Goal: Task Accomplishment & Management: Manage account settings

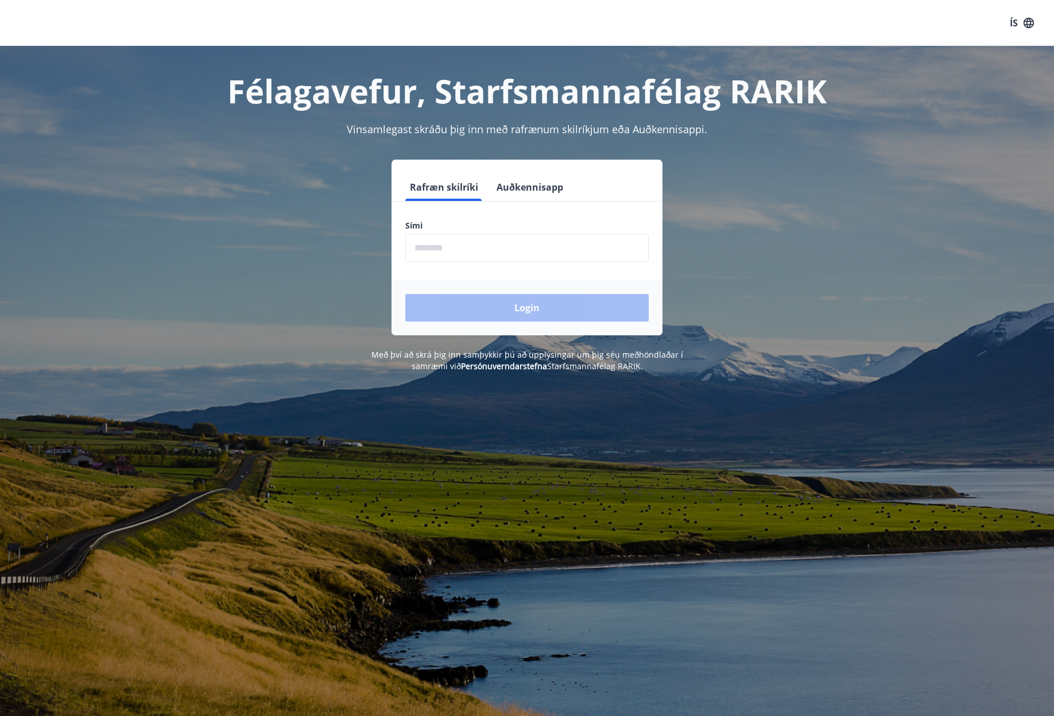
click at [452, 247] on input "phone" at bounding box center [526, 248] width 243 height 28
type input "********"
click at [521, 316] on button "Login" at bounding box center [526, 308] width 243 height 28
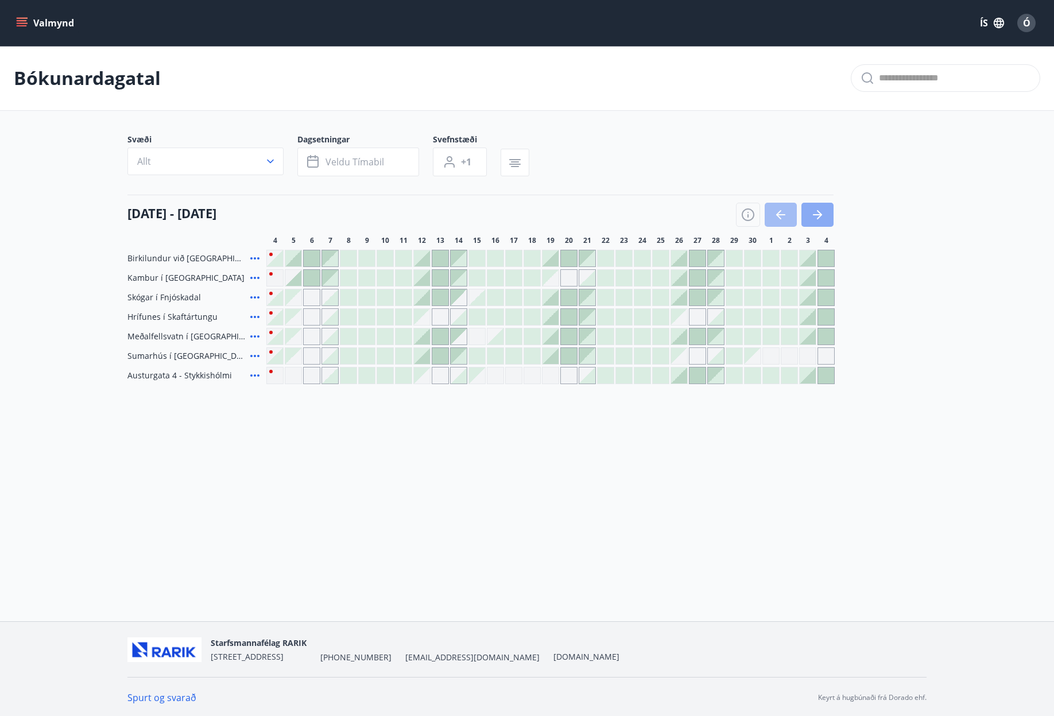
click at [820, 216] on icon "button" at bounding box center [819, 214] width 5 height 9
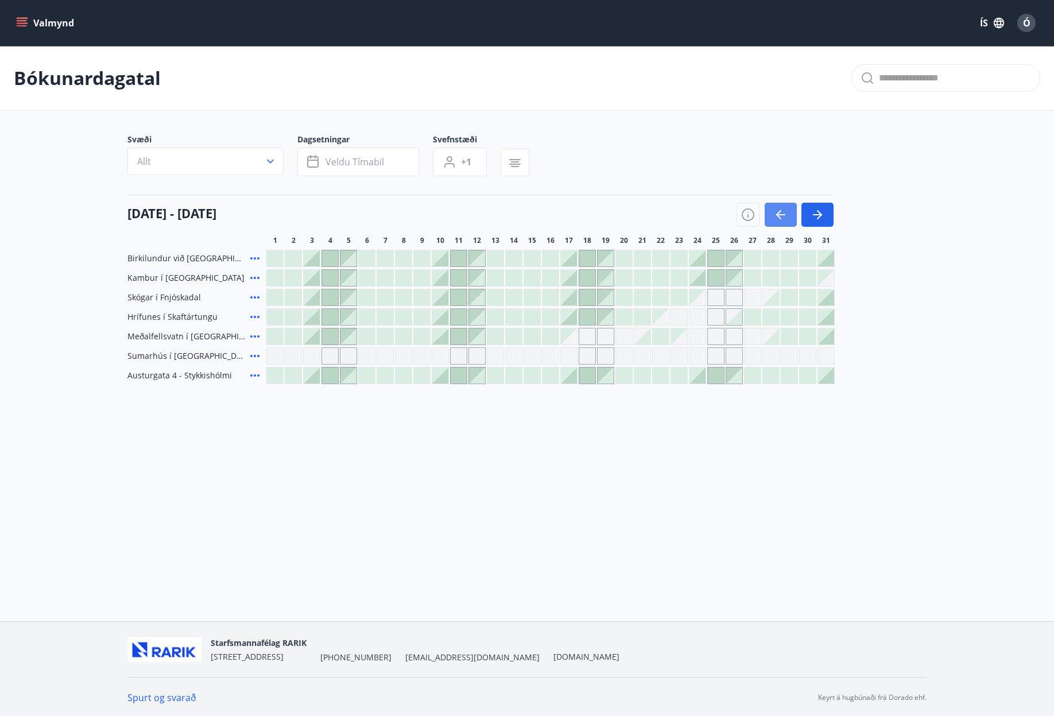
click at [778, 211] on icon "button" at bounding box center [781, 215] width 14 height 14
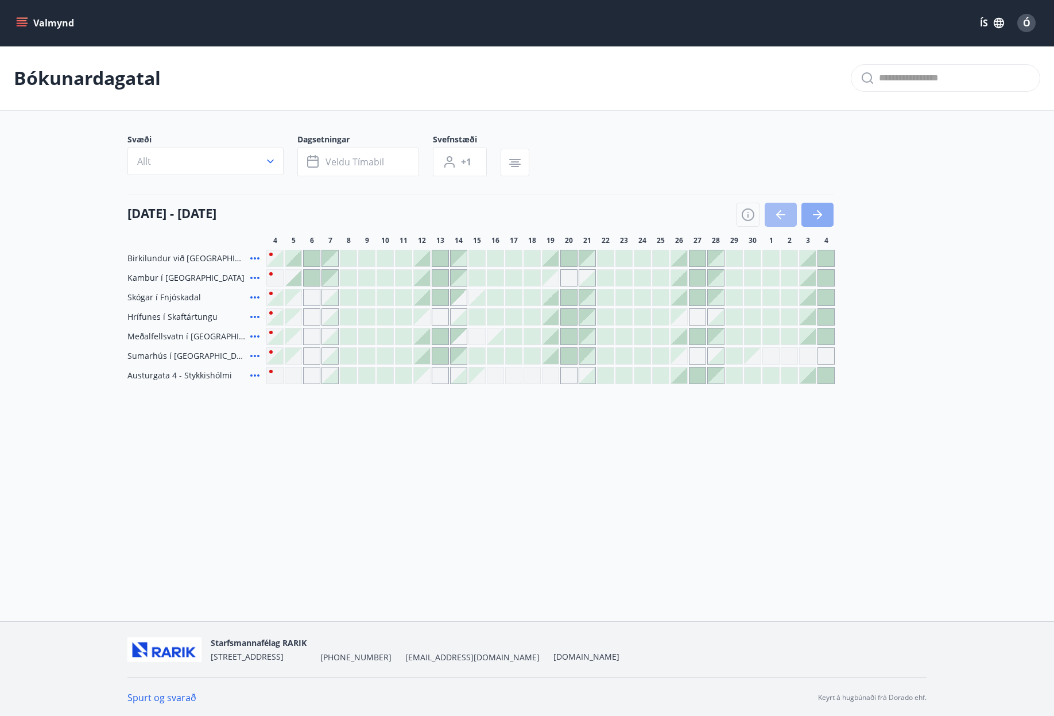
click at [818, 214] on icon "button" at bounding box center [817, 214] width 9 height 1
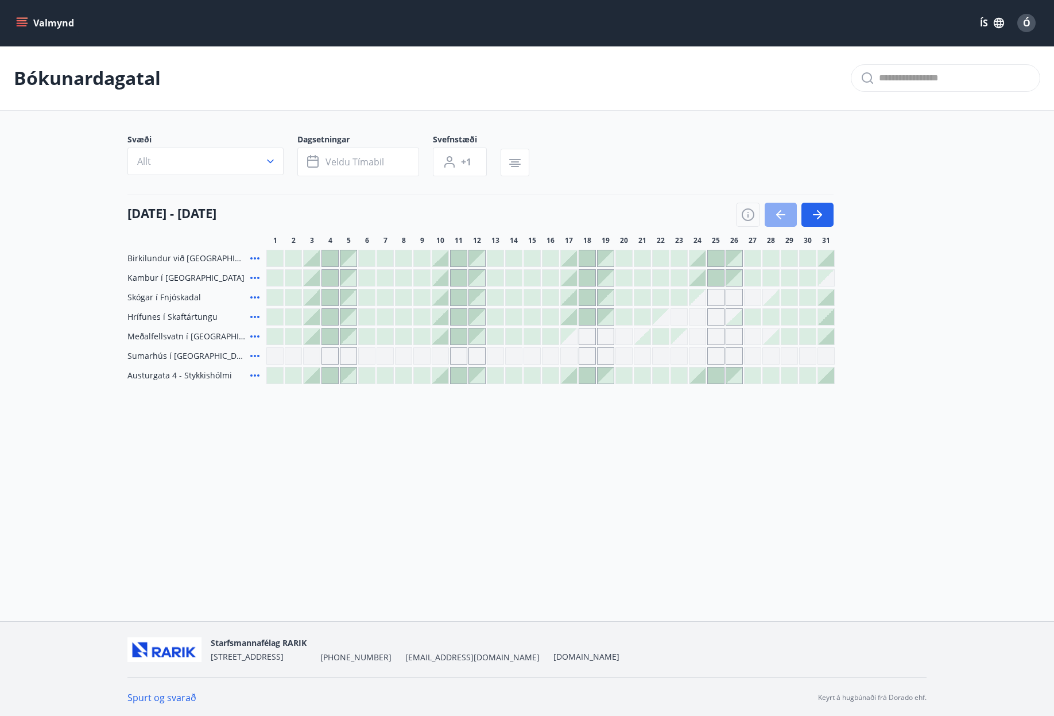
click at [784, 215] on icon "button" at bounding box center [780, 214] width 9 height 1
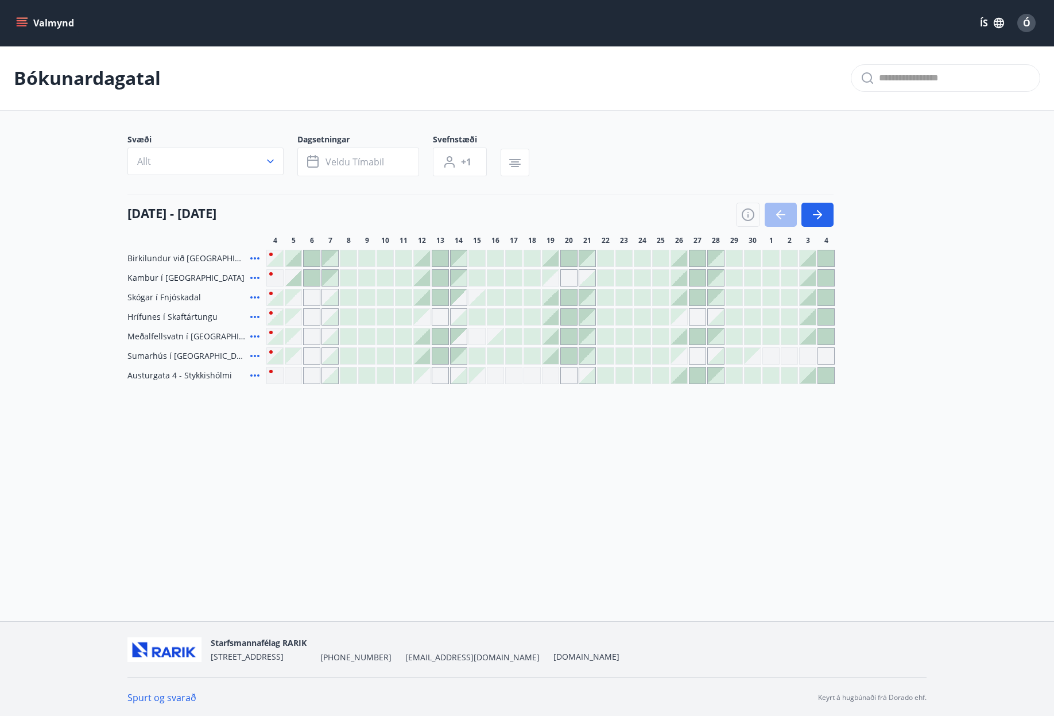
drag, startPoint x: 822, startPoint y: 218, endPoint x: 822, endPoint y: 343, distance: 125.1
click at [822, 218] on icon "button" at bounding box center [817, 215] width 14 height 14
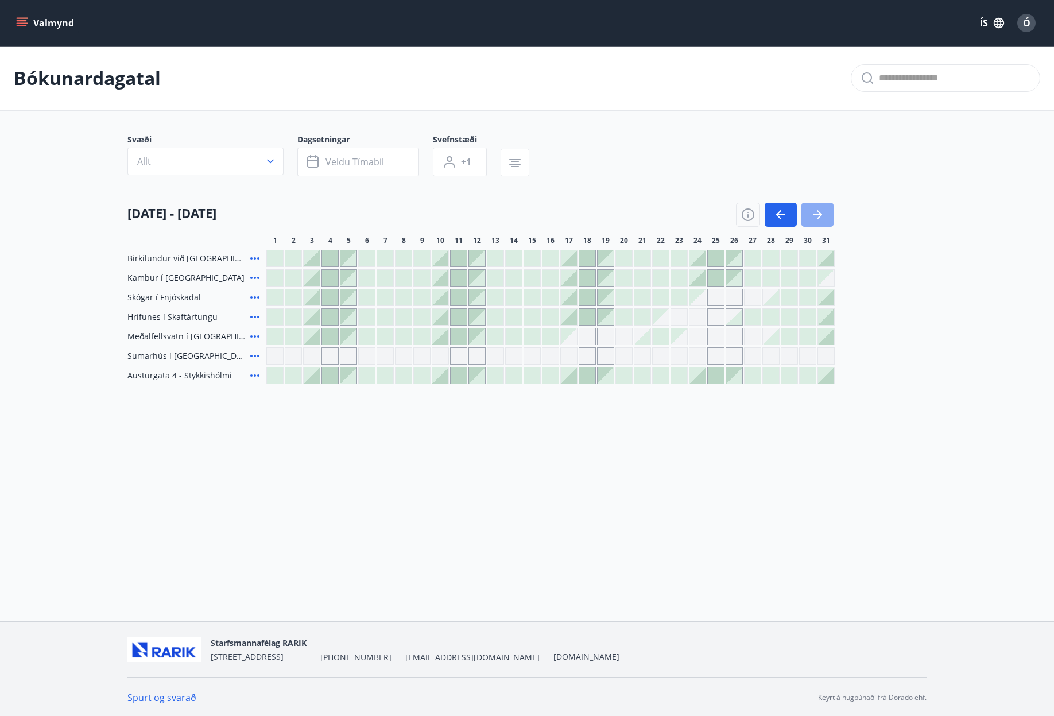
click at [815, 212] on icon "button" at bounding box center [817, 215] width 14 height 14
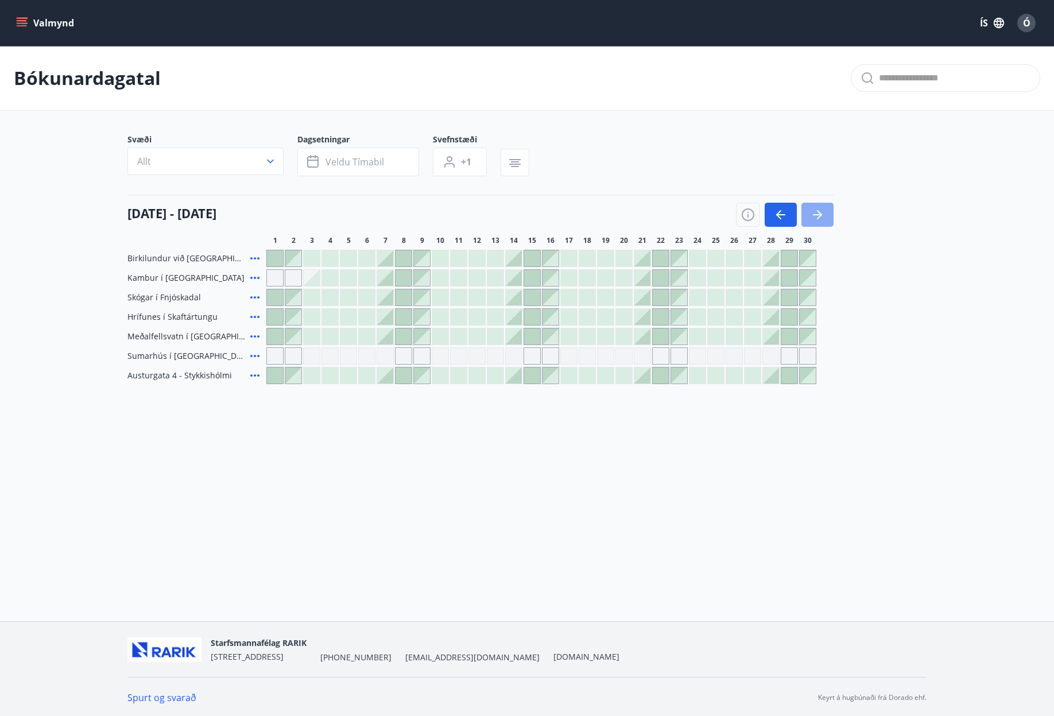
click at [817, 213] on icon "button" at bounding box center [817, 215] width 14 height 14
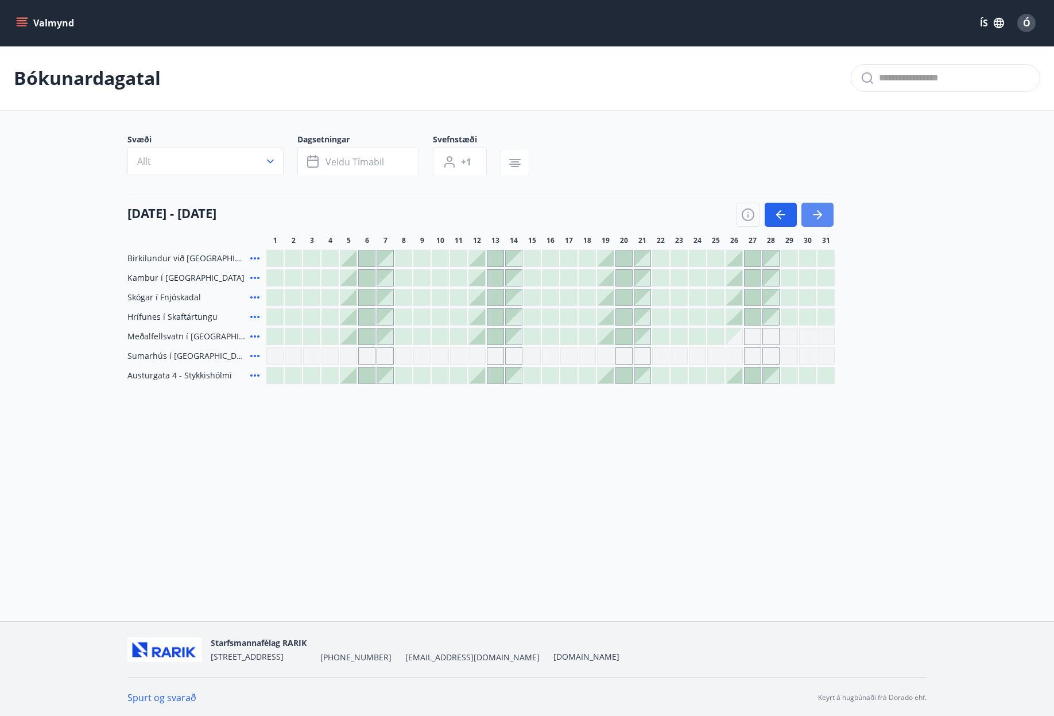
click at [817, 213] on icon "button" at bounding box center [817, 215] width 14 height 14
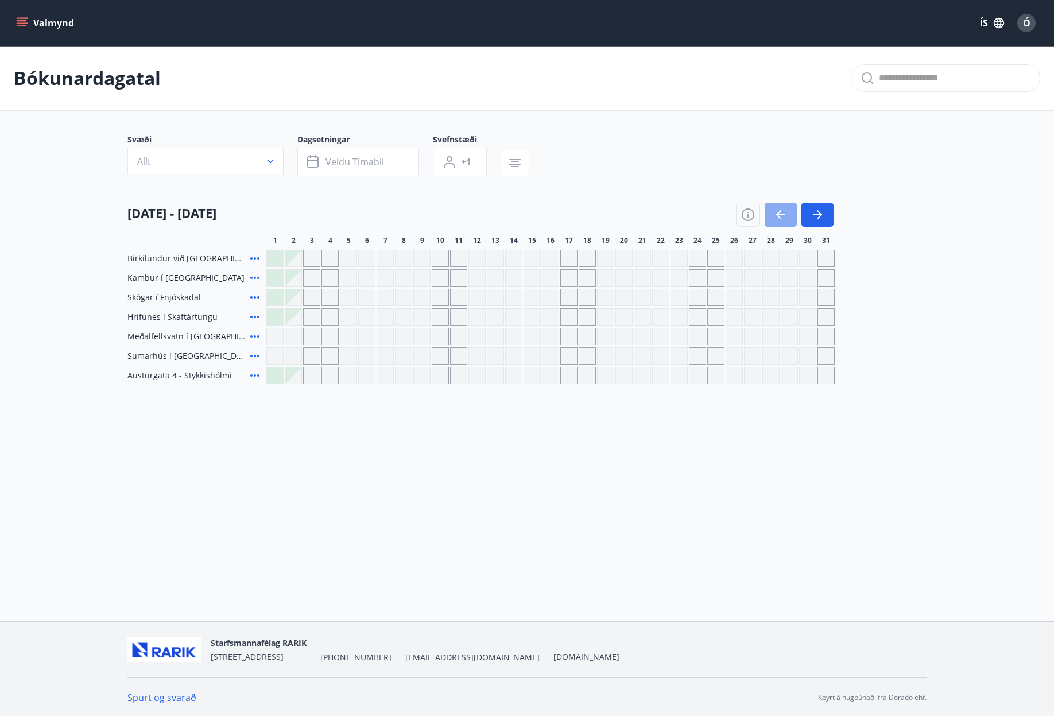
click at [780, 213] on icon "button" at bounding box center [781, 215] width 14 height 14
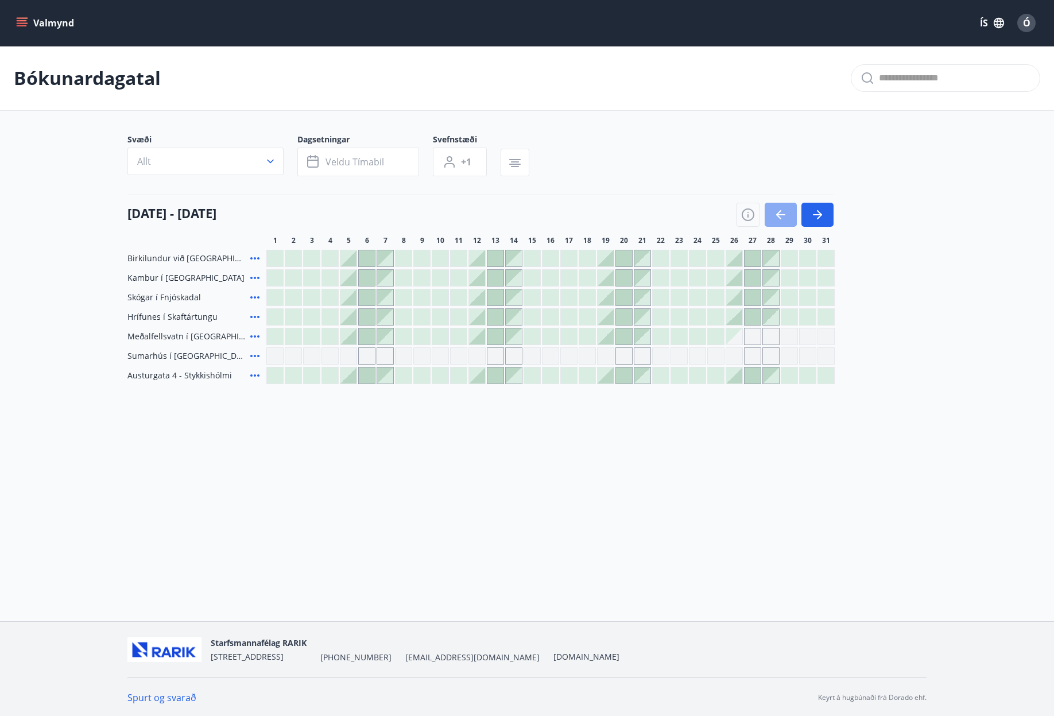
click at [776, 213] on icon "button" at bounding box center [781, 215] width 14 height 14
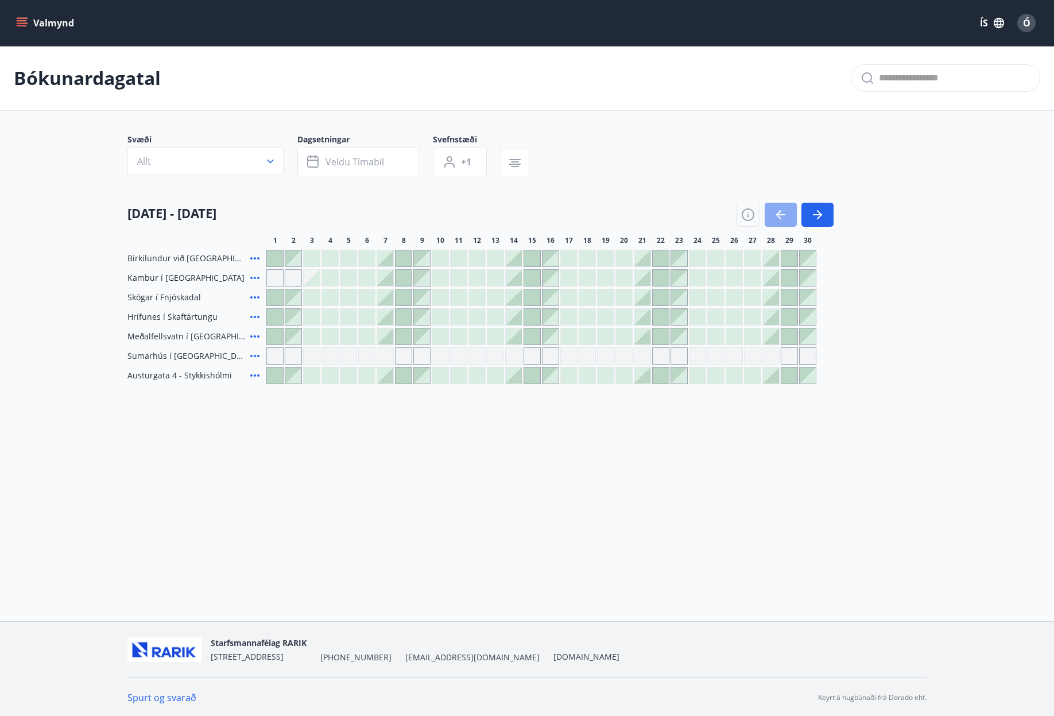
click at [776, 213] on icon "button" at bounding box center [781, 215] width 14 height 14
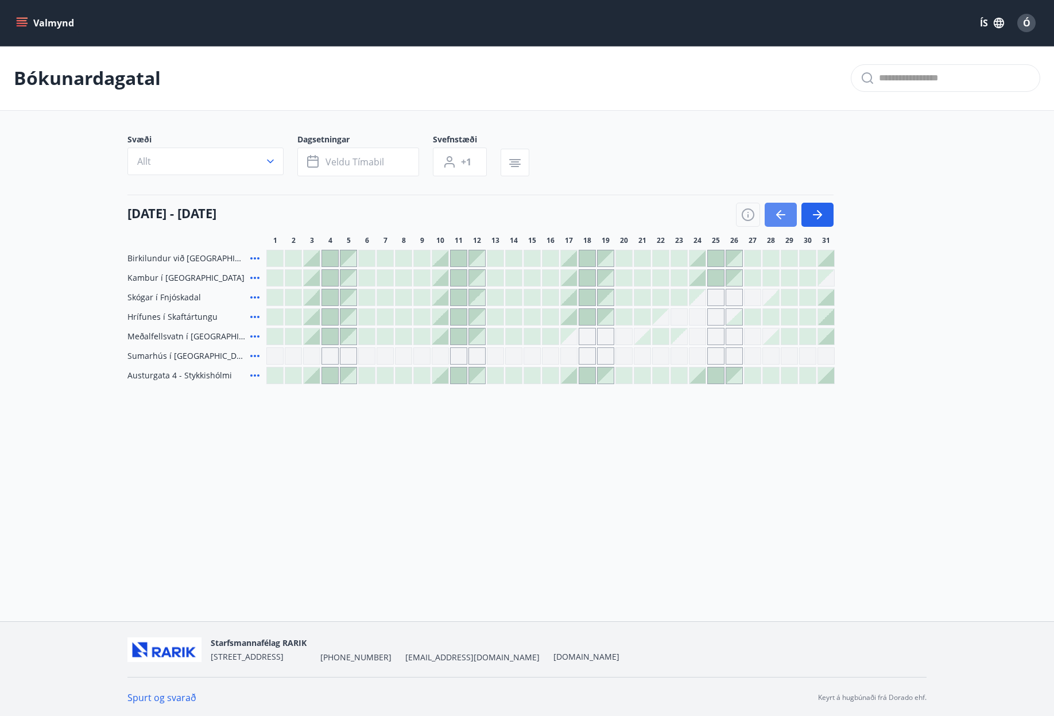
click at [776, 213] on icon "button" at bounding box center [781, 215] width 14 height 14
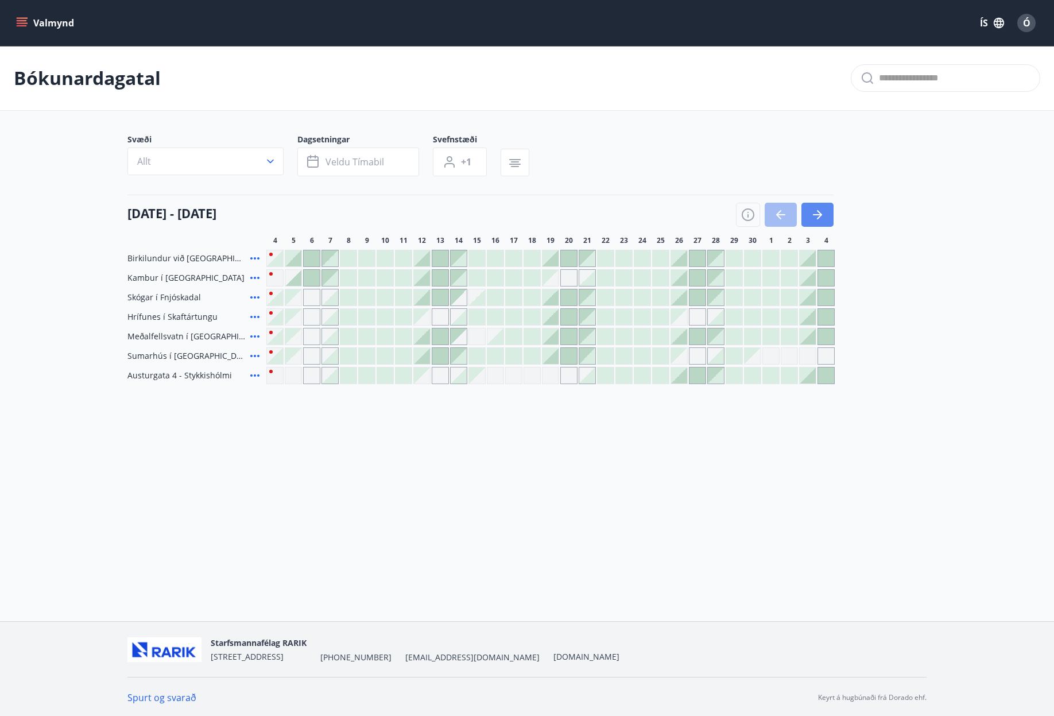
click at [816, 214] on icon "button" at bounding box center [817, 214] width 9 height 1
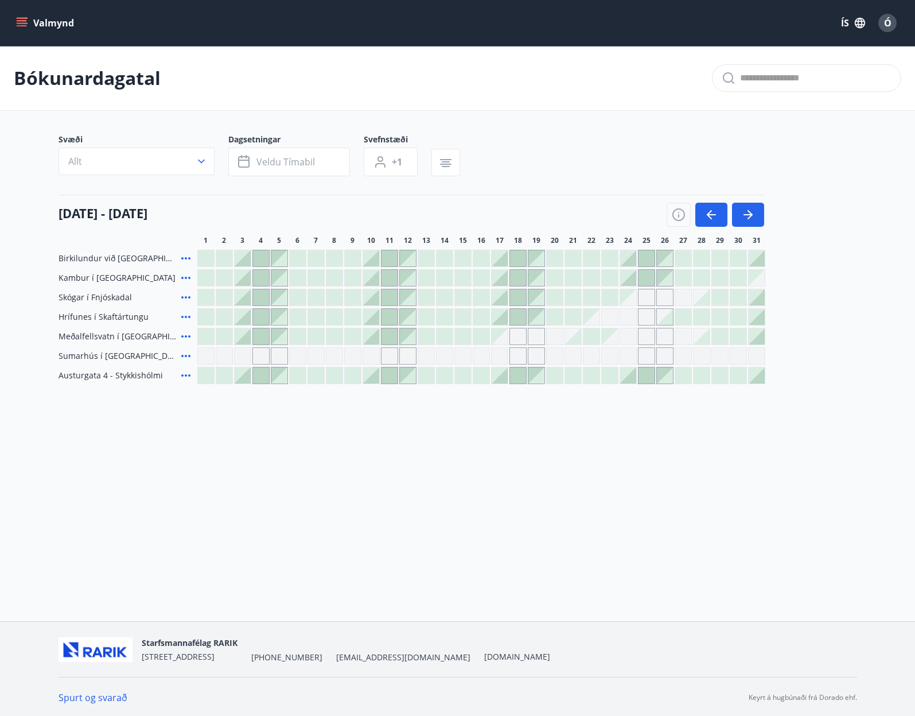
click at [889, 24] on span "Ó" at bounding box center [887, 23] width 7 height 13
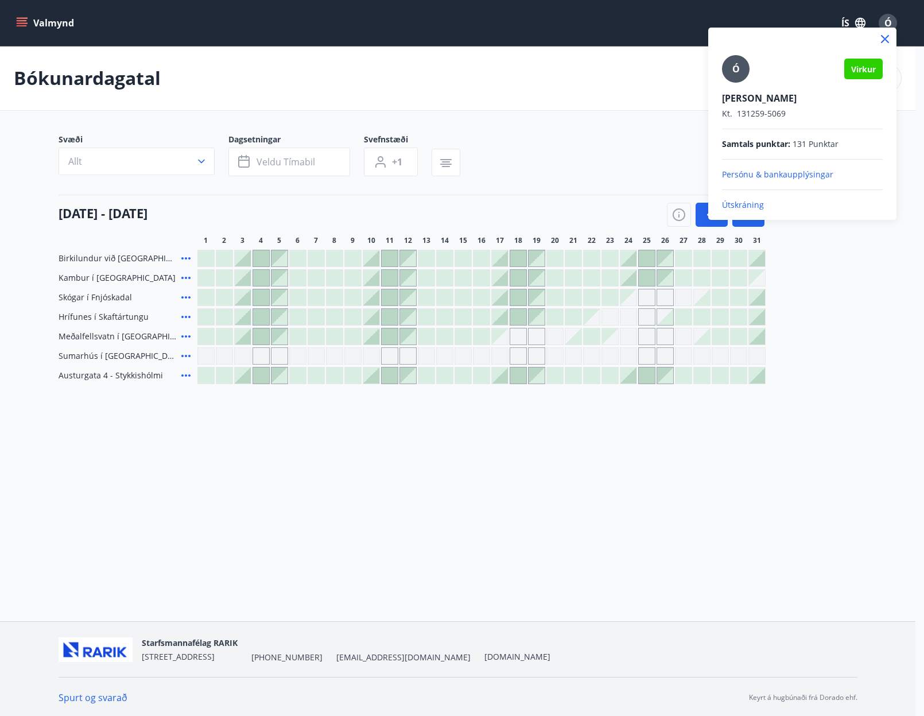
click at [762, 172] on p "Persónu & bankaupplýsingar" at bounding box center [802, 174] width 161 height 11
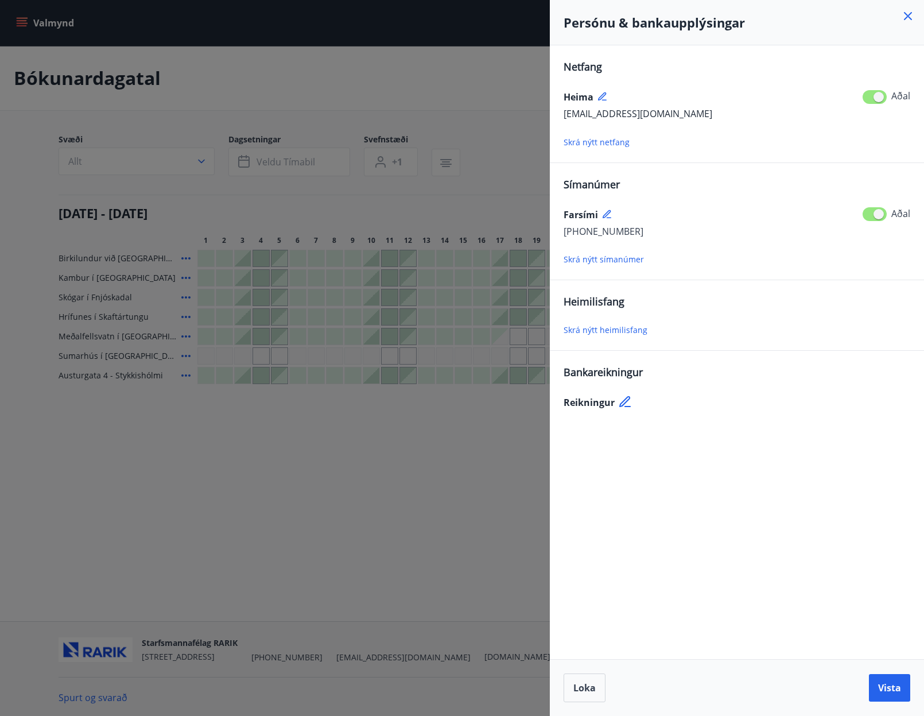
click at [603, 141] on span "Skrá nýtt netfang" at bounding box center [597, 142] width 66 height 11
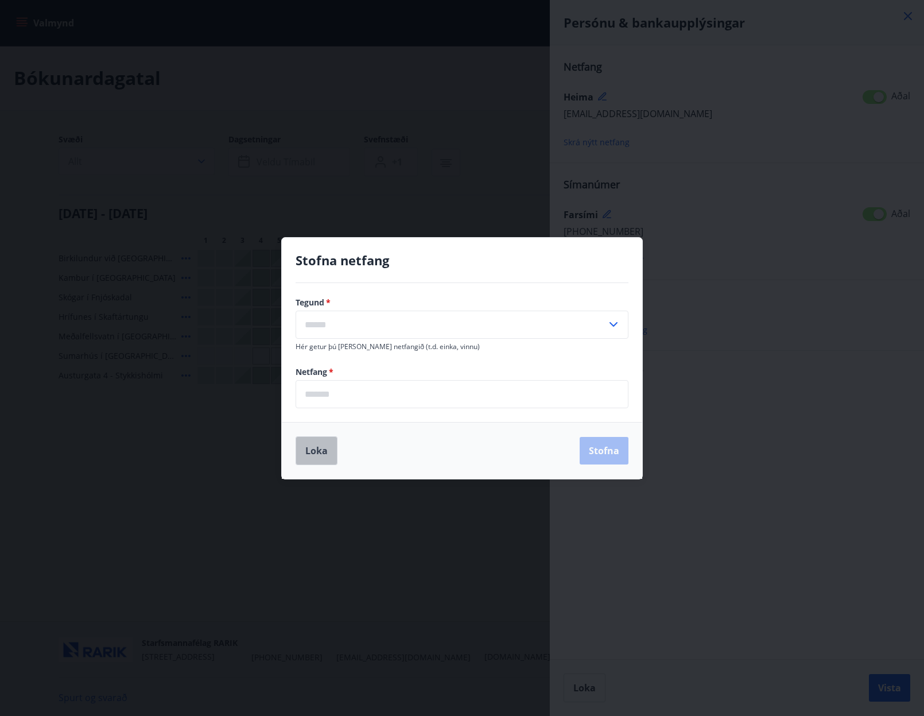
click at [304, 450] on button "Loka" at bounding box center [317, 450] width 42 height 29
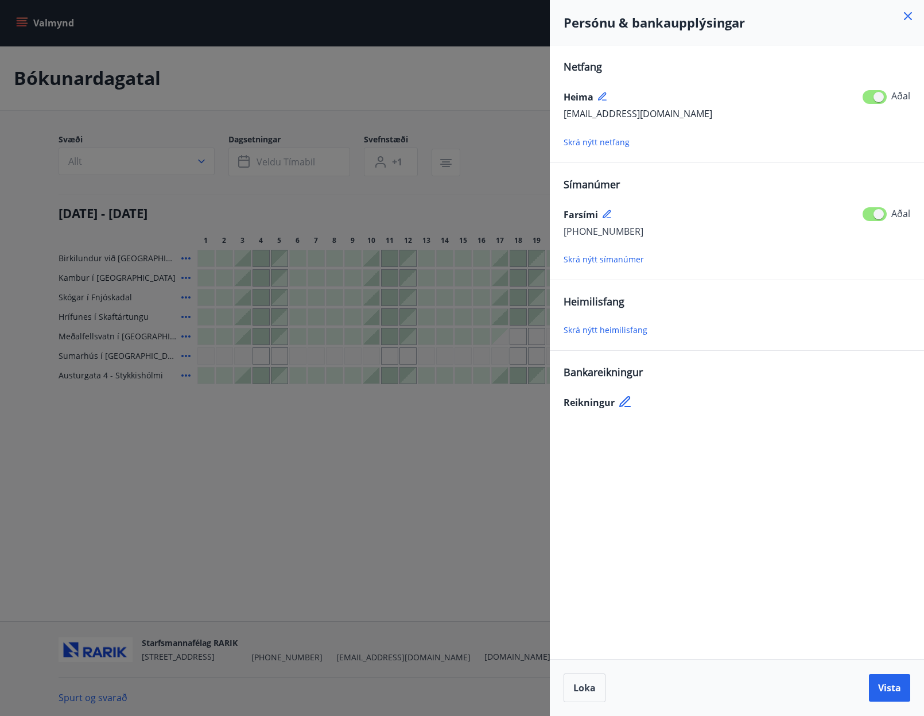
click at [906, 14] on icon at bounding box center [908, 16] width 8 height 8
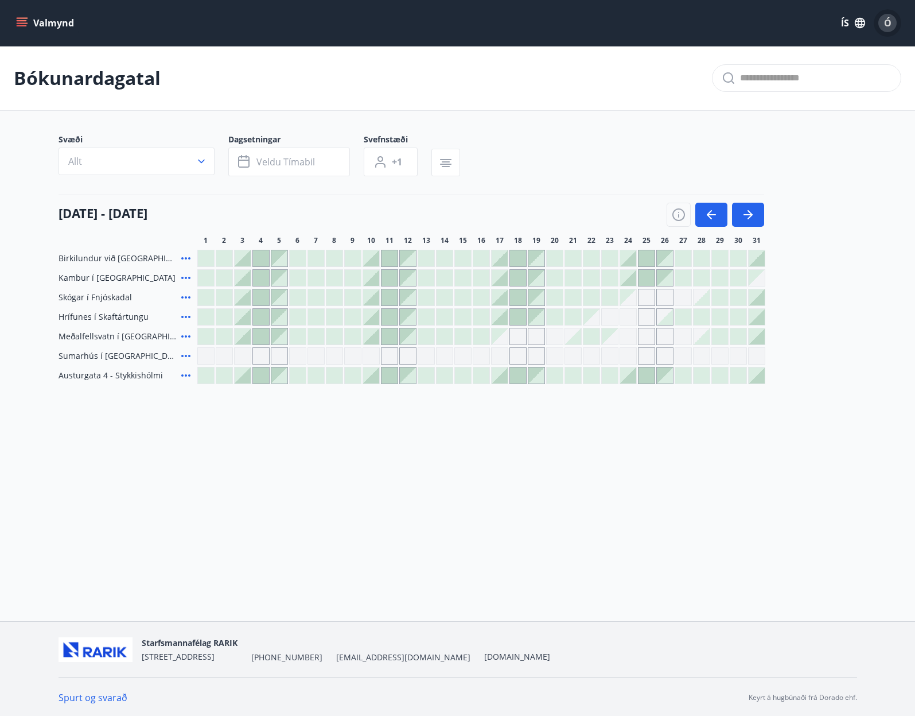
click at [891, 25] on span "Ó" at bounding box center [887, 23] width 7 height 13
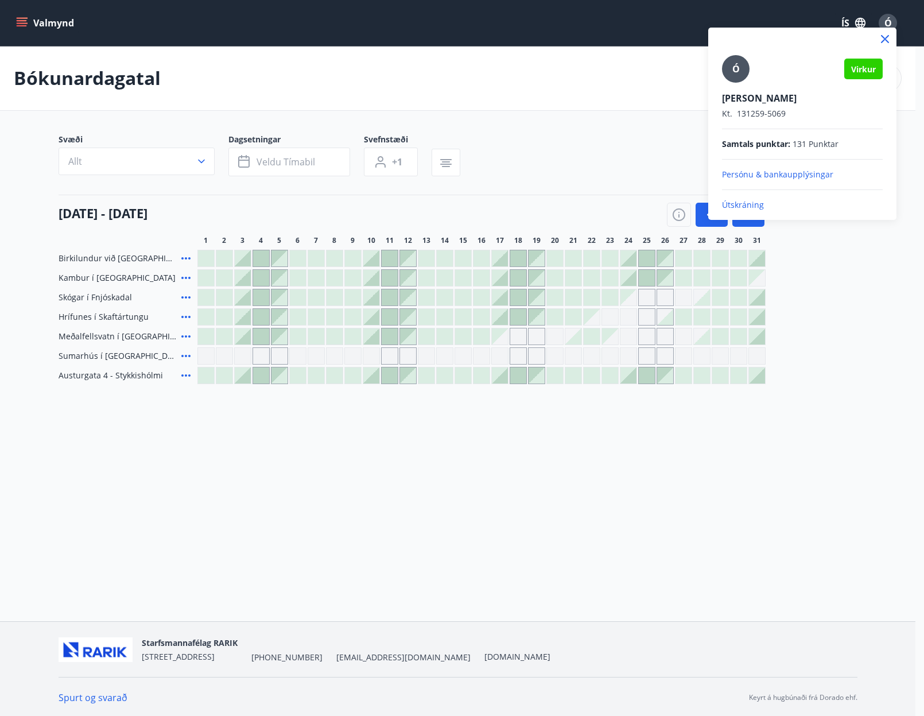
click at [767, 173] on p "Persónu & bankaupplýsingar" at bounding box center [802, 174] width 161 height 11
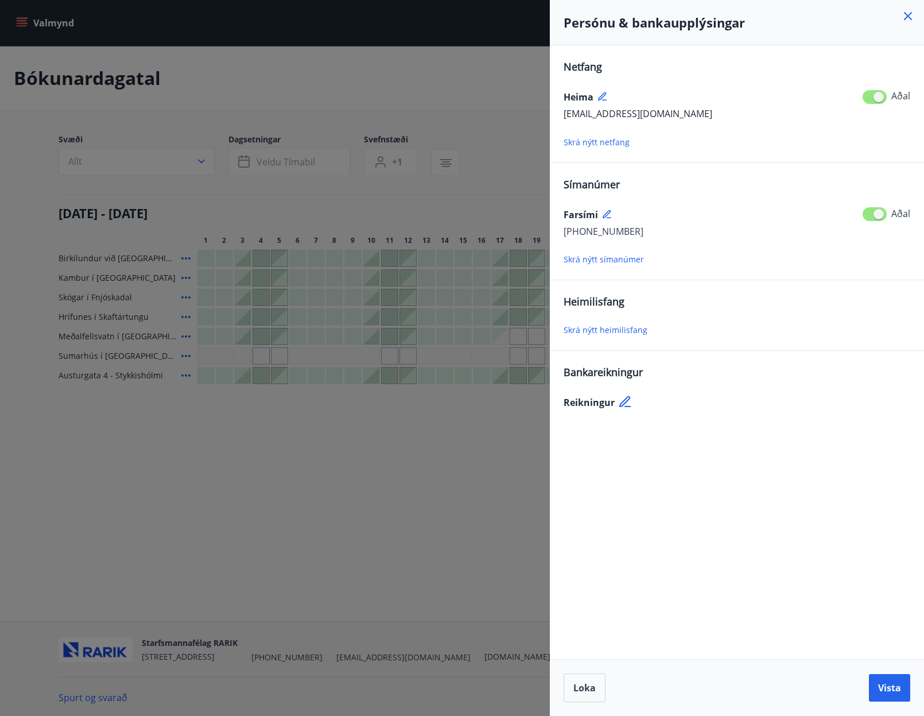
click at [620, 399] on icon at bounding box center [626, 402] width 14 height 14
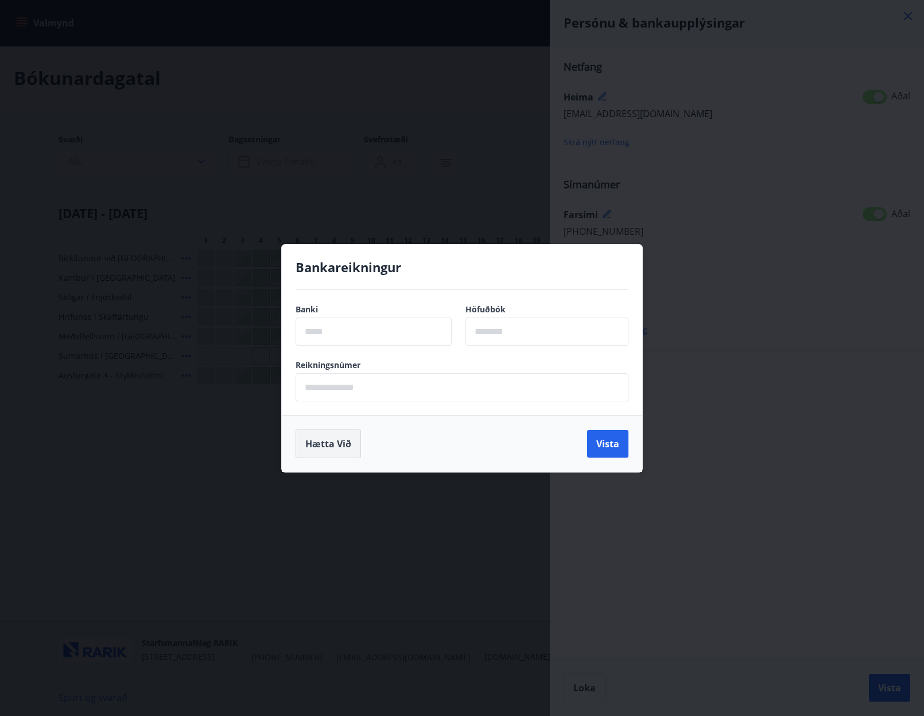
click at [329, 440] on button "Hætta við" at bounding box center [328, 443] width 65 height 29
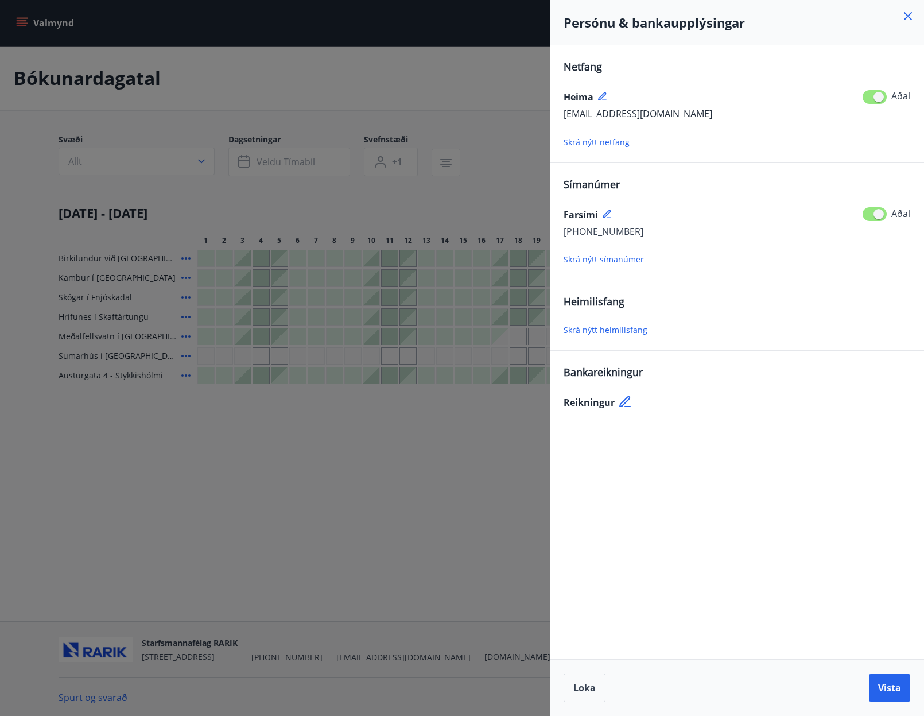
click at [907, 12] on icon at bounding box center [908, 16] width 14 height 14
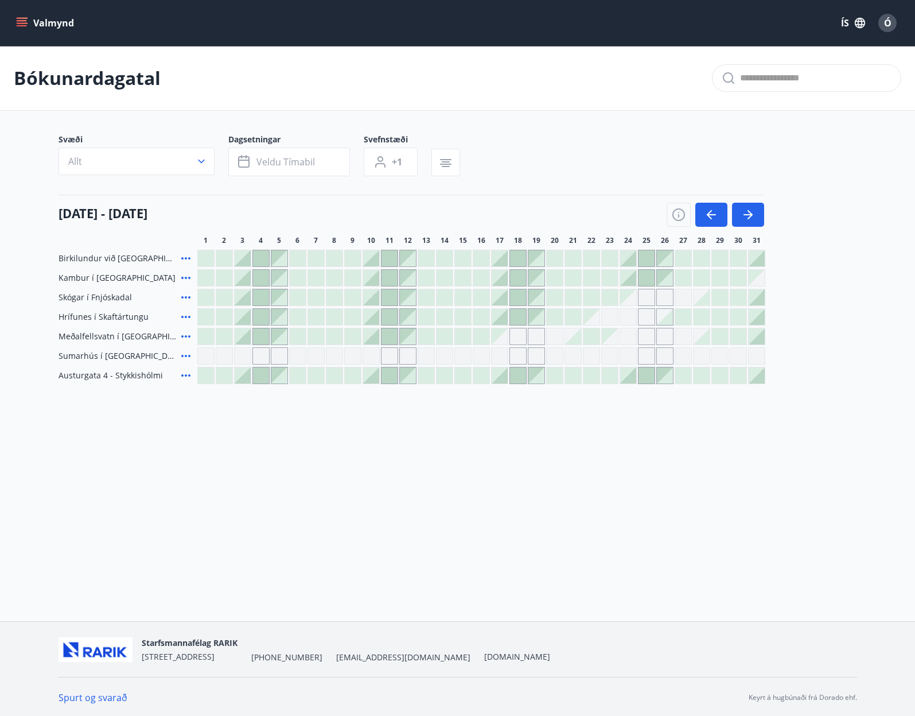
click at [34, 18] on button "Valmynd" at bounding box center [46, 23] width 65 height 21
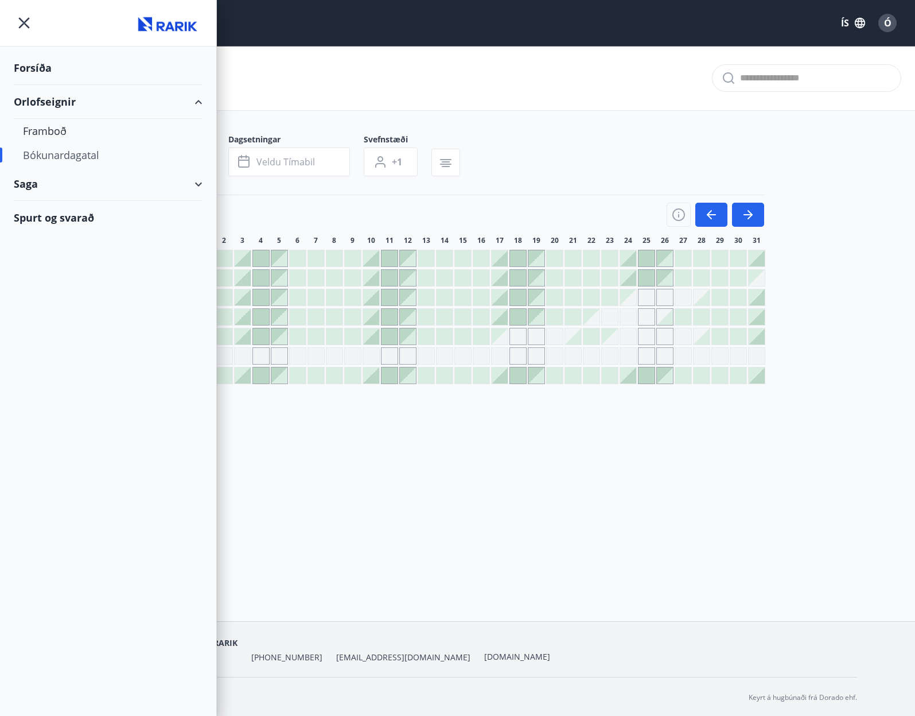
click at [30, 67] on div "Forsíða" at bounding box center [108, 68] width 189 height 34
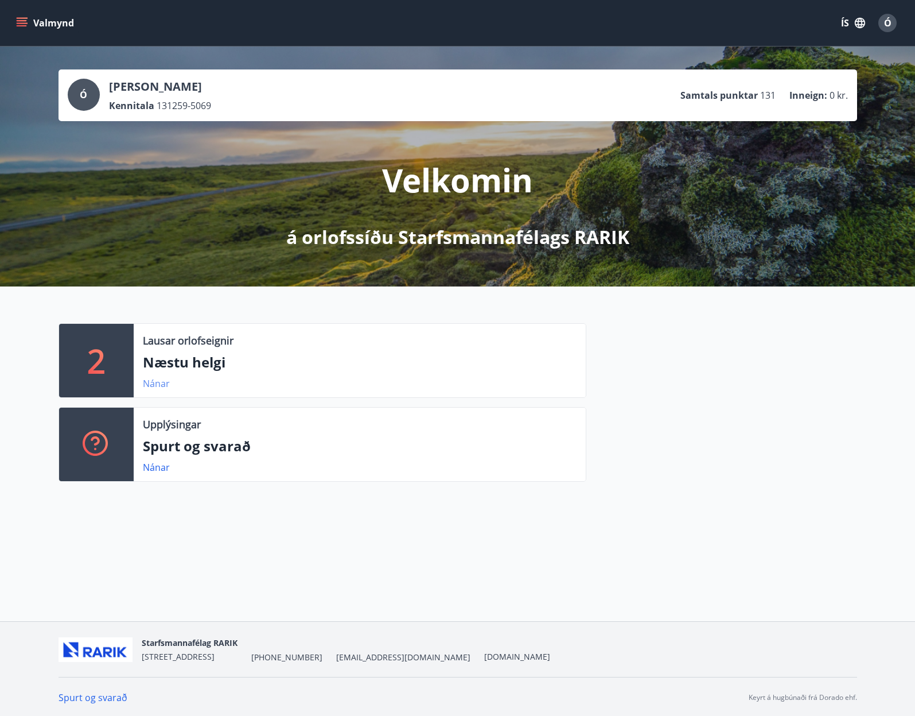
click at [157, 380] on link "Nánar" at bounding box center [156, 383] width 27 height 13
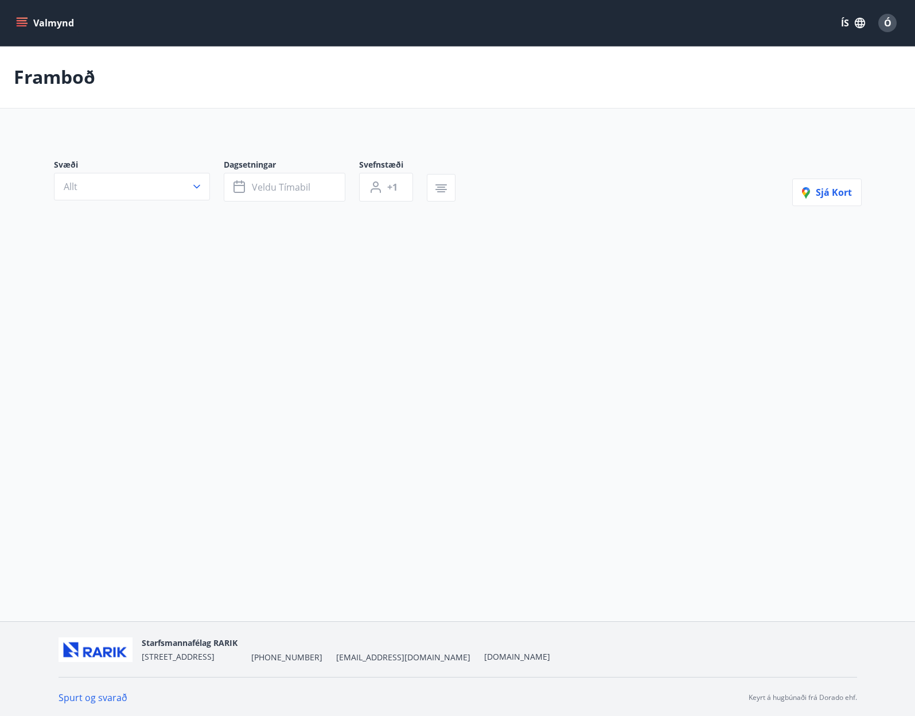
type input "*"
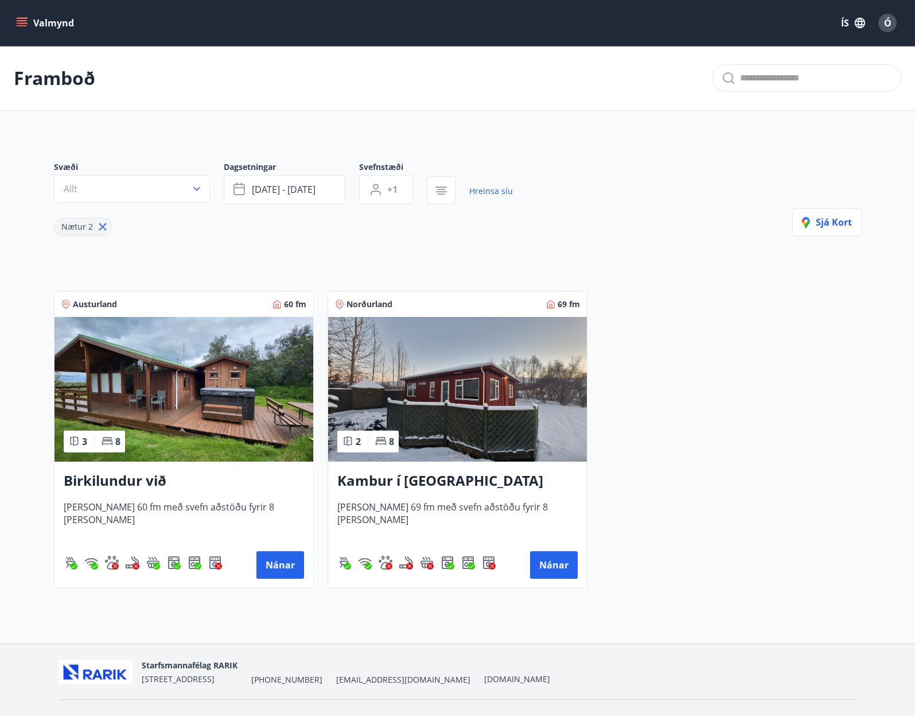
click at [27, 26] on icon "menu" at bounding box center [21, 22] width 11 height 11
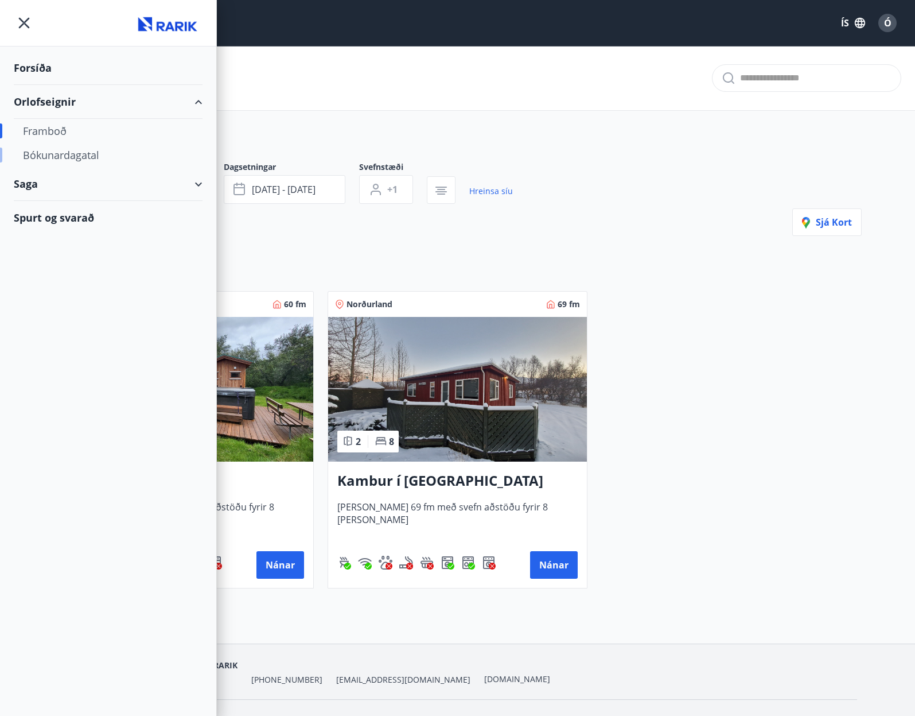
click at [46, 160] on div "Bókunardagatal" at bounding box center [108, 155] width 170 height 24
